Goal: Task Accomplishment & Management: Manage account settings

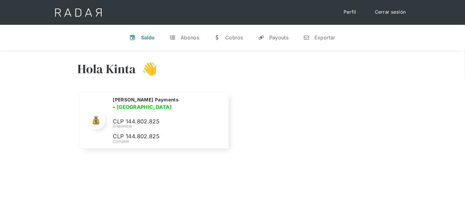
click at [388, 13] on link "Cerrar sesión" at bounding box center [391, 12] width 44 height 12
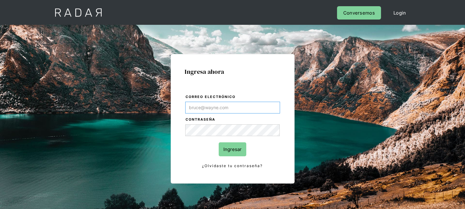
type input "[EMAIL_ADDRESS][DOMAIN_NAME]"
click at [233, 136] on form "Correo electrónico kinta.morioka@monnetpayments.com Contraseña Ingresar ¿Olvida…" at bounding box center [233, 132] width 96 height 76
click at [231, 150] on input "Ingresar" at bounding box center [233, 149] width 28 height 14
